Goal: Use online tool/utility: Use online tool/utility

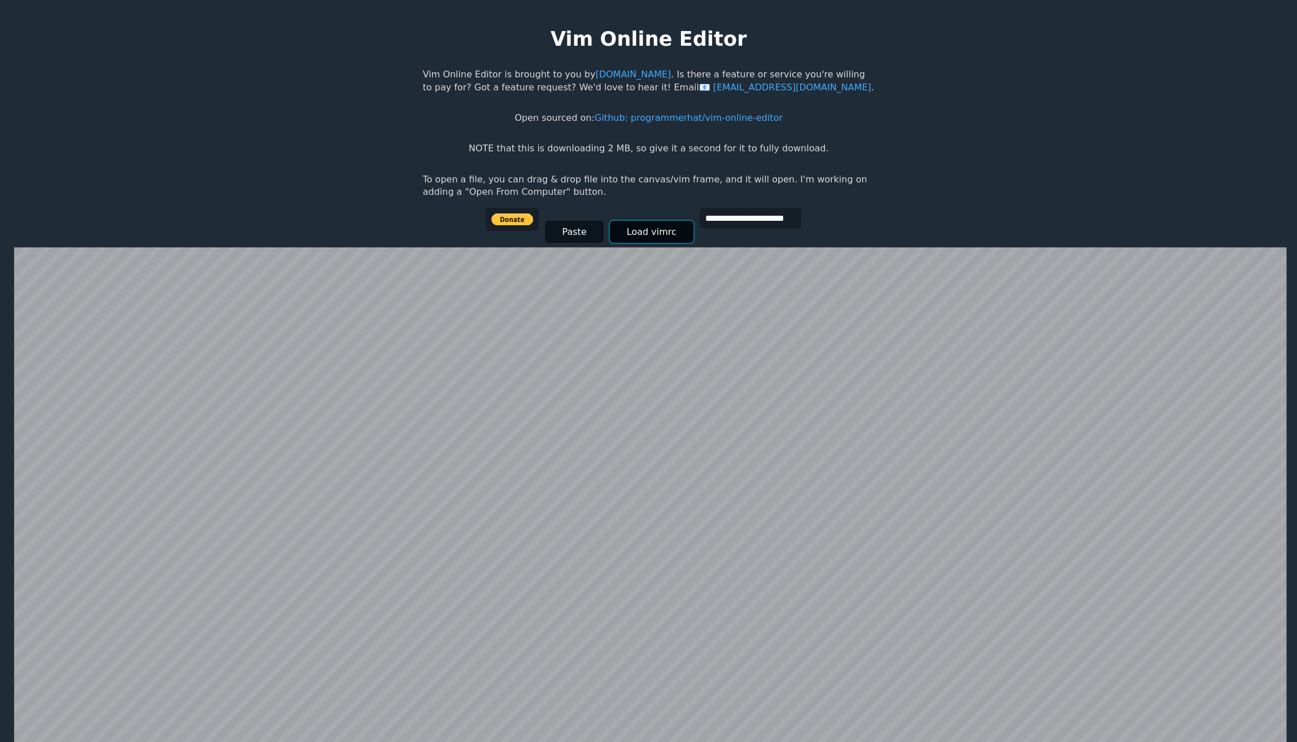
click at [641, 237] on button "Load vimrc" at bounding box center [652, 232] width 84 height 22
click at [595, 77] on link "[DOMAIN_NAME]" at bounding box center [633, 74] width 76 height 11
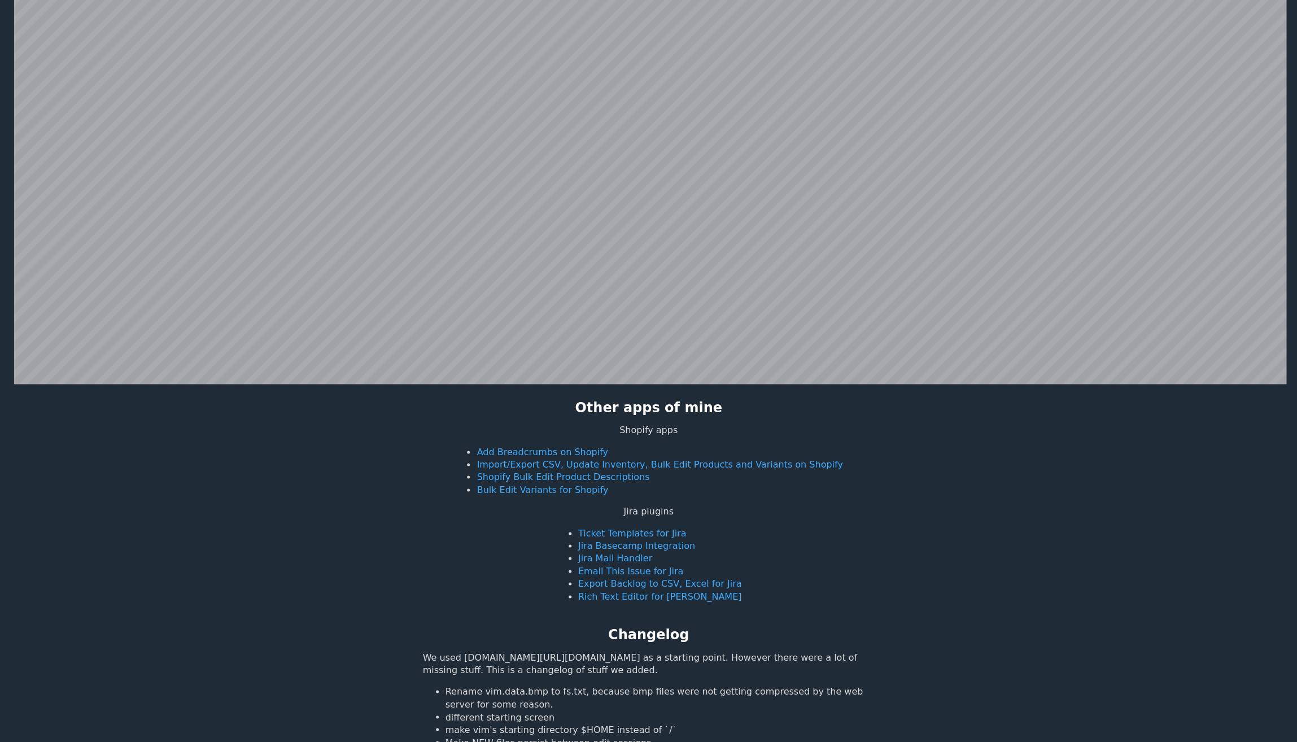
scroll to position [220, 0]
